Goal: Information Seeking & Learning: Learn about a topic

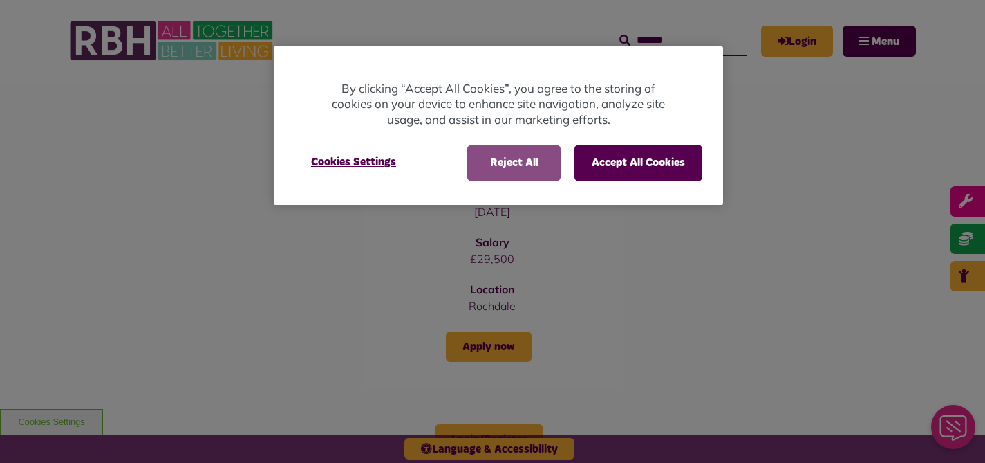
scroll to position [476, 0]
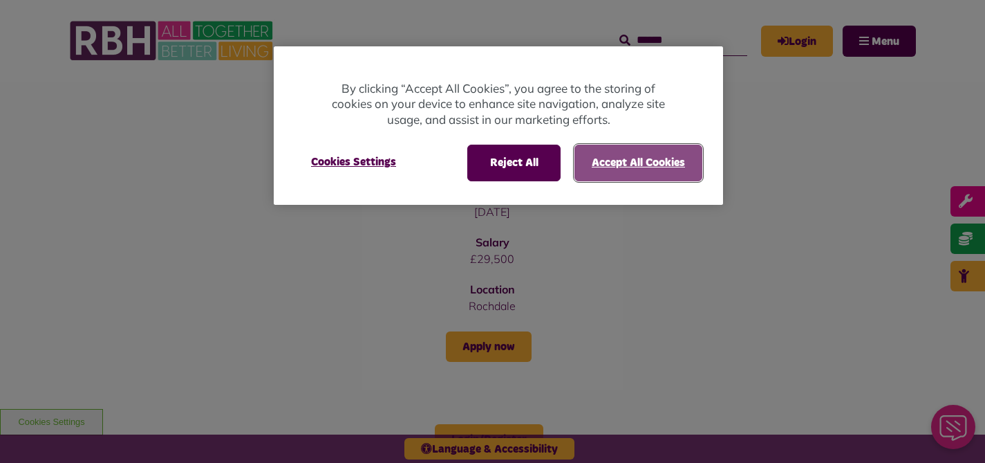
click at [632, 156] on button "Accept All Cookies" at bounding box center [638, 162] width 128 height 36
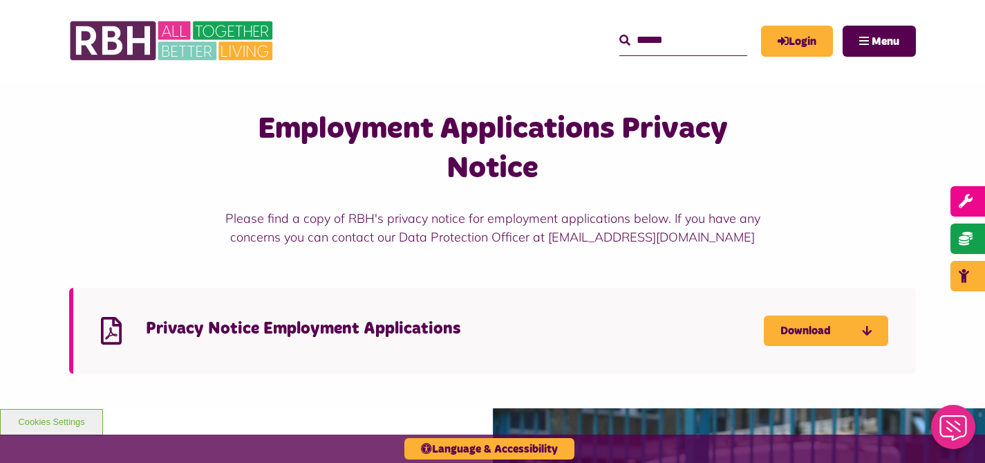
scroll to position [913, 0]
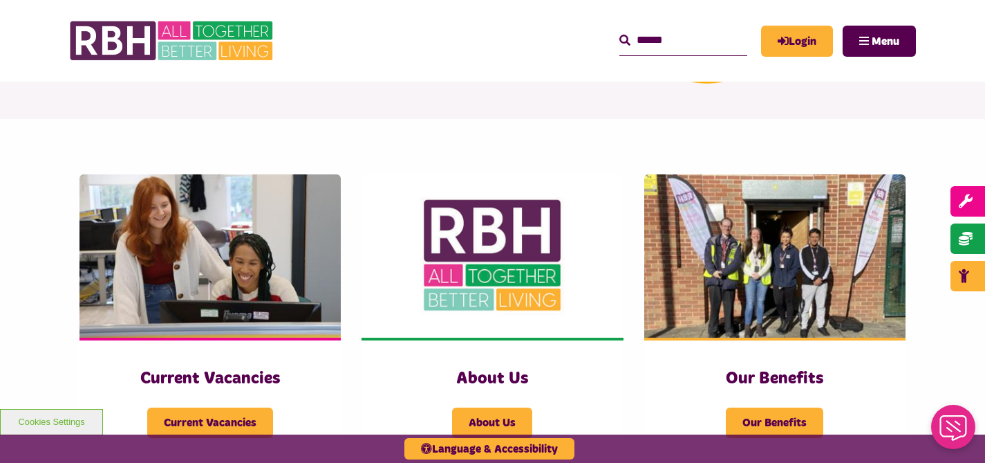
scroll to position [200, 0]
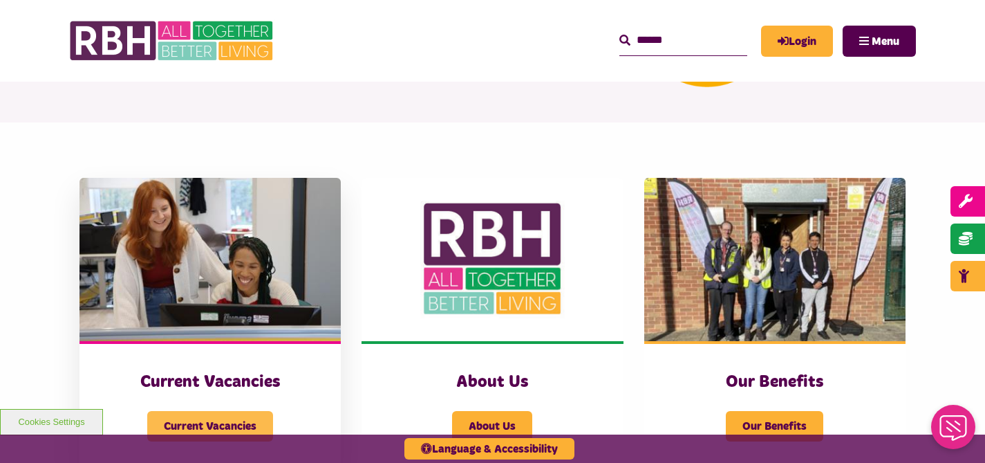
click at [220, 413] on span "Current Vacancies" at bounding box center [210, 426] width 126 height 30
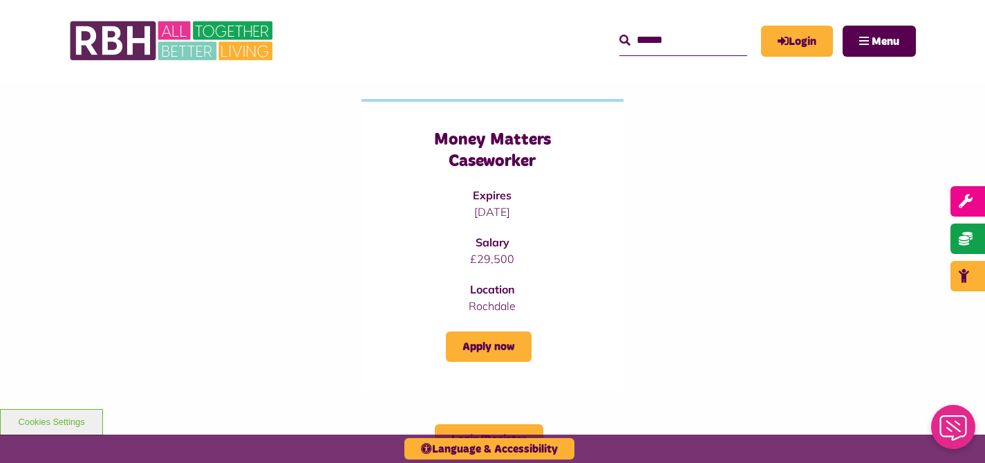
scroll to position [504, 0]
